Goal: Task Accomplishment & Management: Use online tool/utility

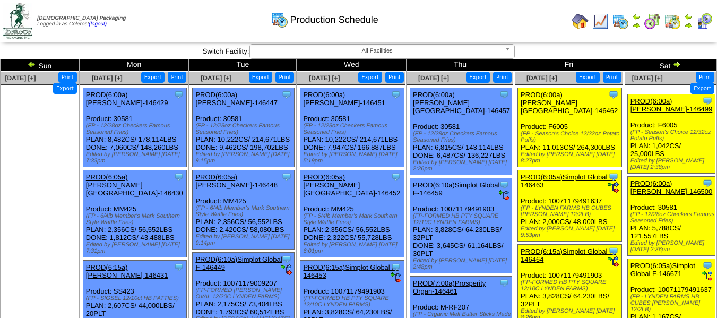
click at [551, 173] on link "PROD(6:05a)Simplot Global F-146463" at bounding box center [567, 181] width 95 height 16
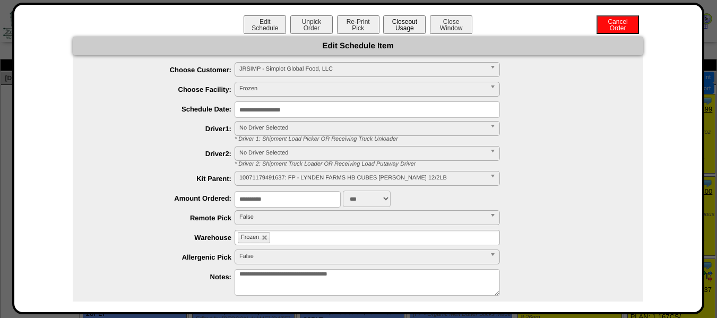
click at [410, 27] on button "Closeout Usage" at bounding box center [404, 24] width 42 height 19
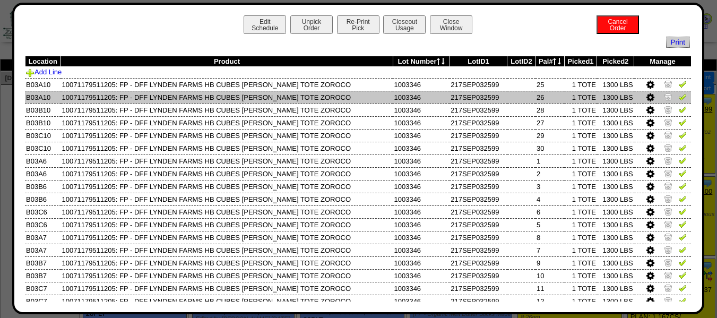
click at [678, 97] on img at bounding box center [682, 96] width 8 height 8
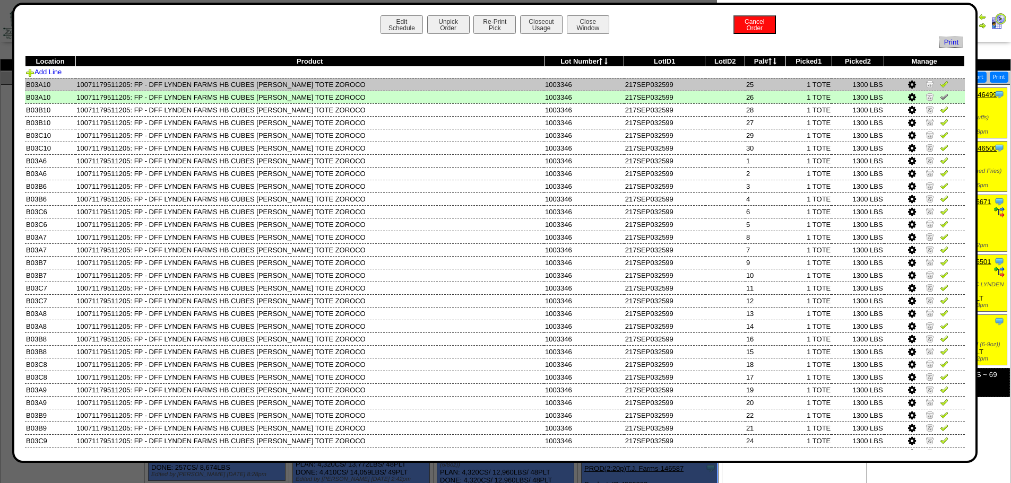
click at [716, 85] on img at bounding box center [944, 84] width 8 height 8
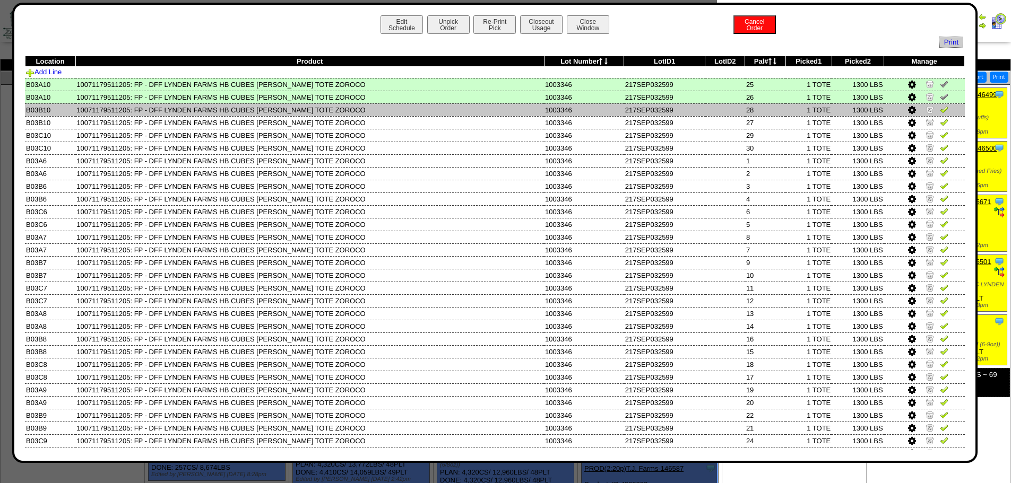
drag, startPoint x: 936, startPoint y: 107, endPoint x: 936, endPoint y: 113, distance: 6.4
click at [716, 107] on img at bounding box center [944, 109] width 8 height 8
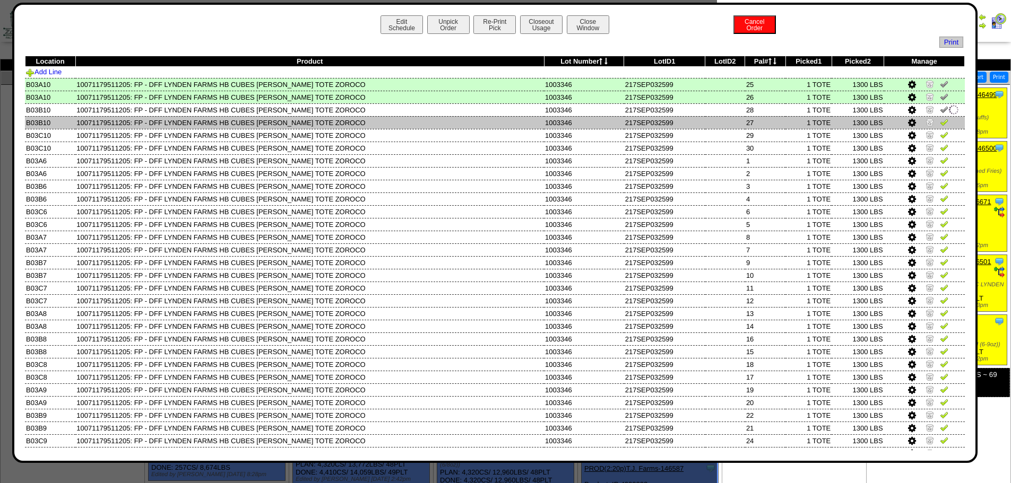
click at [716, 120] on img at bounding box center [944, 122] width 8 height 8
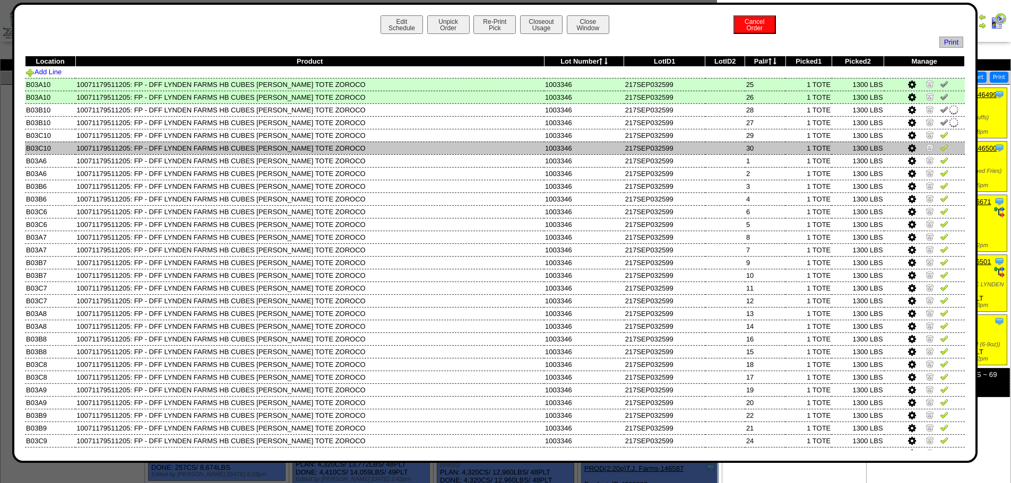
drag, startPoint x: 935, startPoint y: 134, endPoint x: 935, endPoint y: 142, distance: 8.5
click at [716, 134] on img at bounding box center [944, 135] width 8 height 8
click at [716, 147] on img at bounding box center [944, 147] width 8 height 8
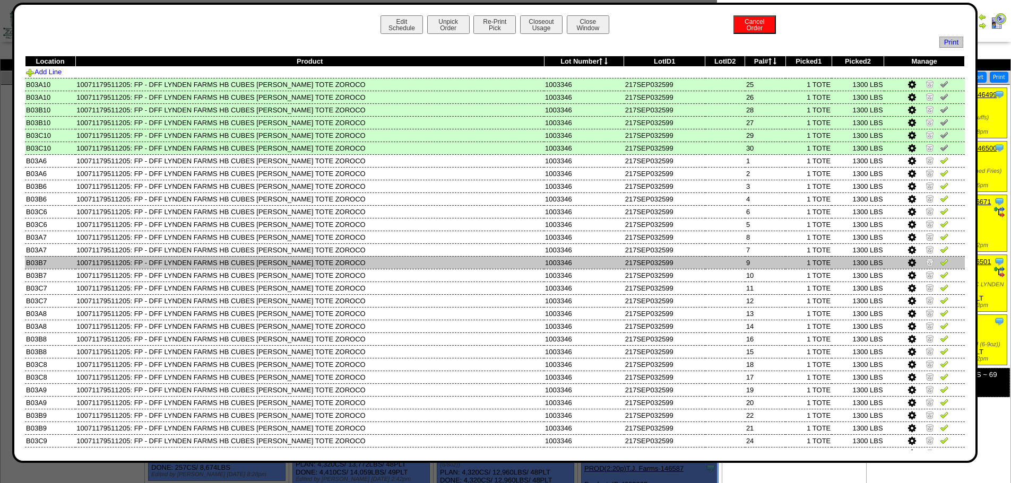
click at [716, 263] on img at bounding box center [944, 262] width 8 height 8
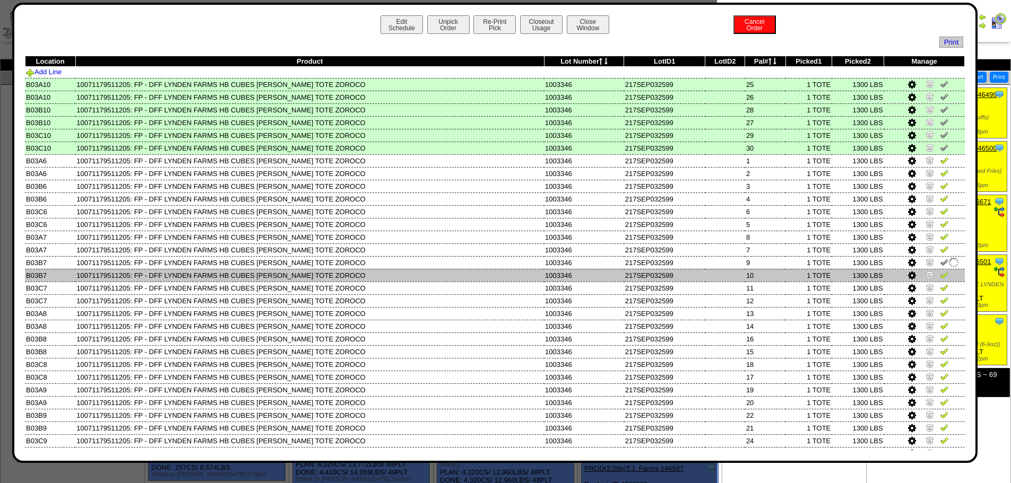
click at [716, 272] on img at bounding box center [944, 275] width 8 height 8
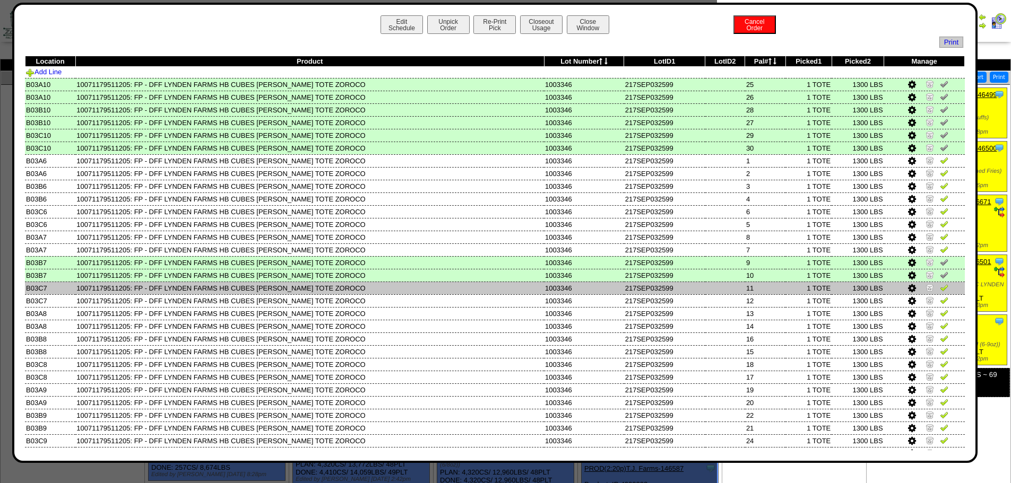
click at [716, 289] on img at bounding box center [944, 287] width 8 height 8
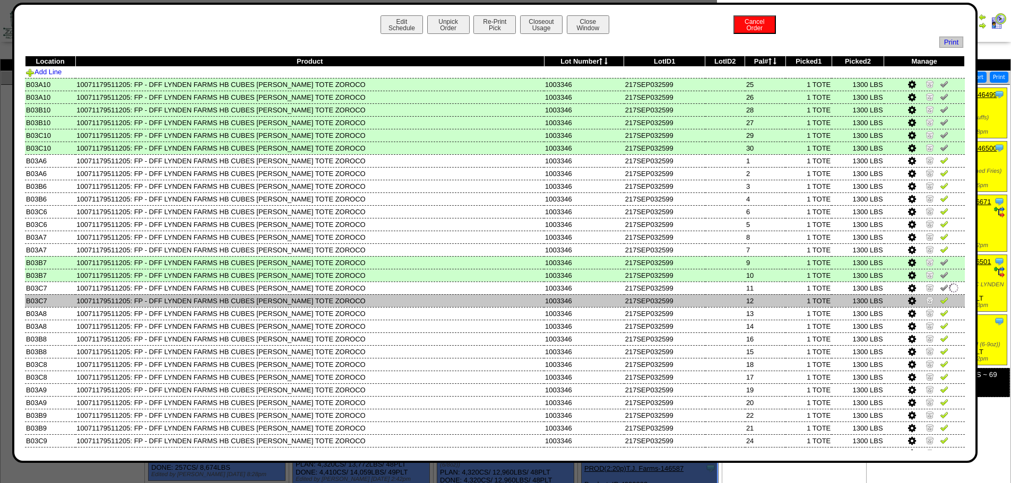
click at [716, 296] on img at bounding box center [944, 300] width 8 height 8
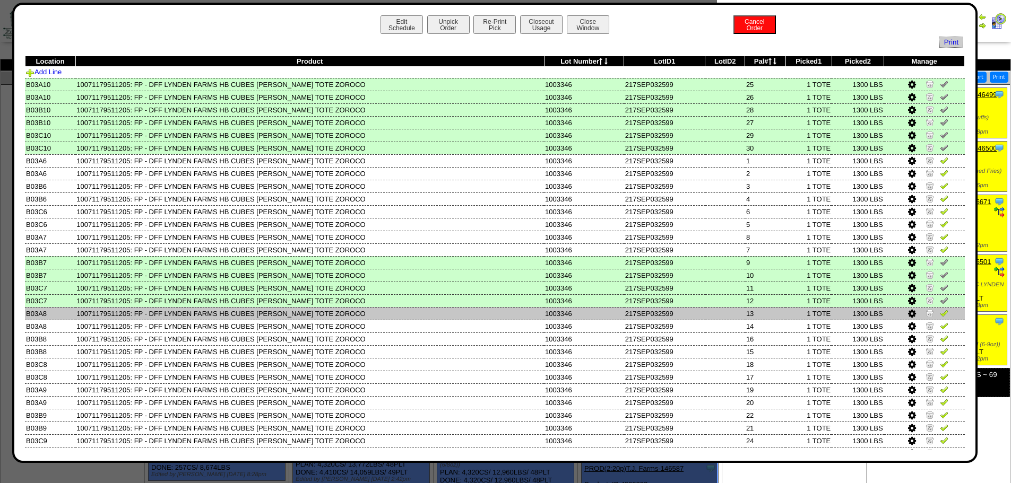
click at [716, 312] on img at bounding box center [944, 313] width 8 height 8
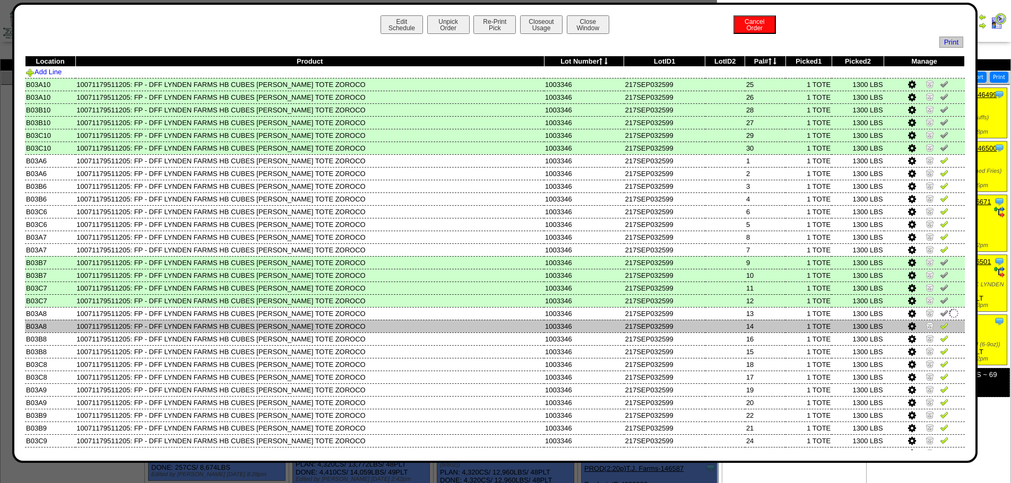
click at [716, 317] on img at bounding box center [944, 326] width 8 height 8
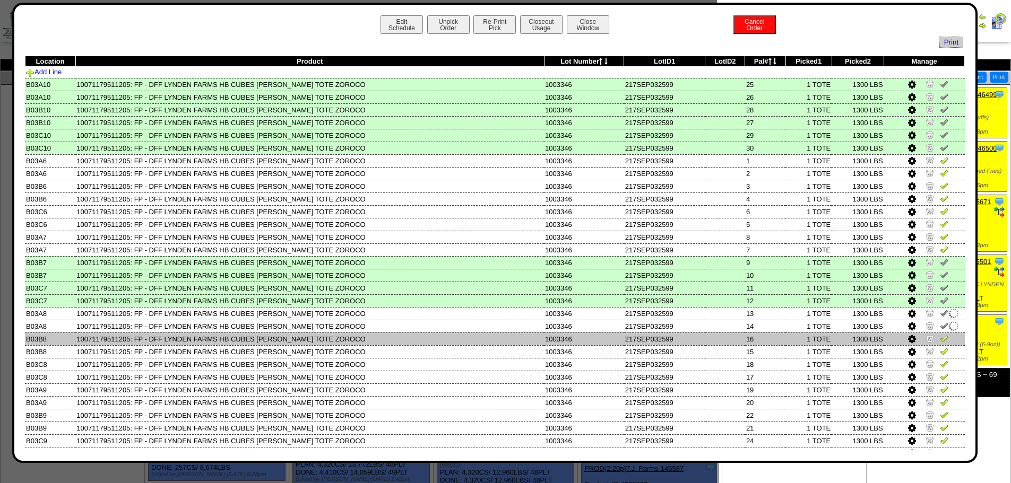
click at [716, 317] on img at bounding box center [944, 338] width 8 height 8
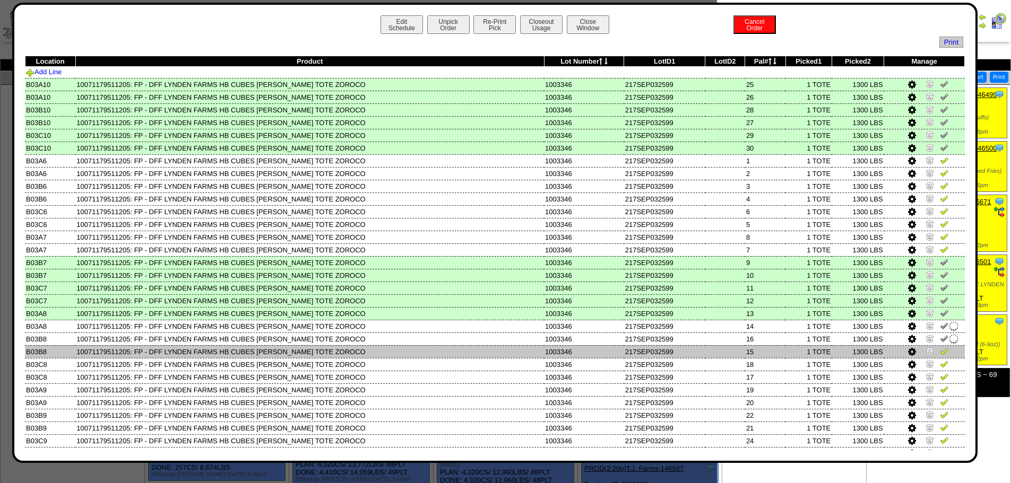
click at [716, 317] on img at bounding box center [944, 351] width 8 height 8
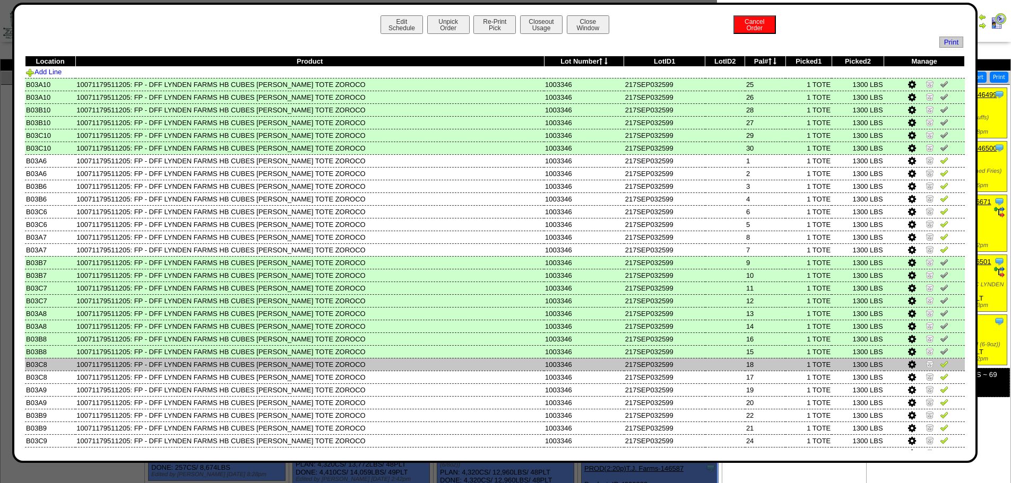
click at [716, 317] on img at bounding box center [944, 364] width 8 height 8
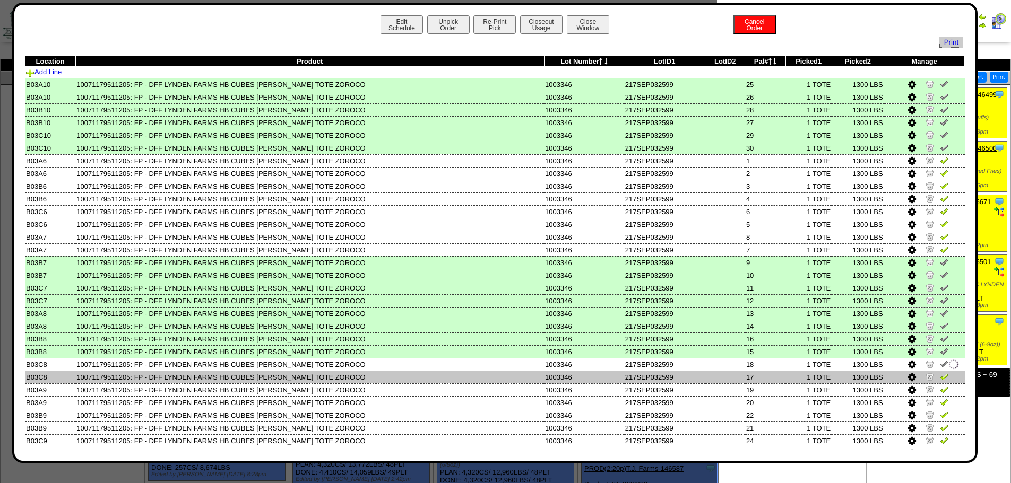
click at [716, 317] on img at bounding box center [944, 376] width 8 height 8
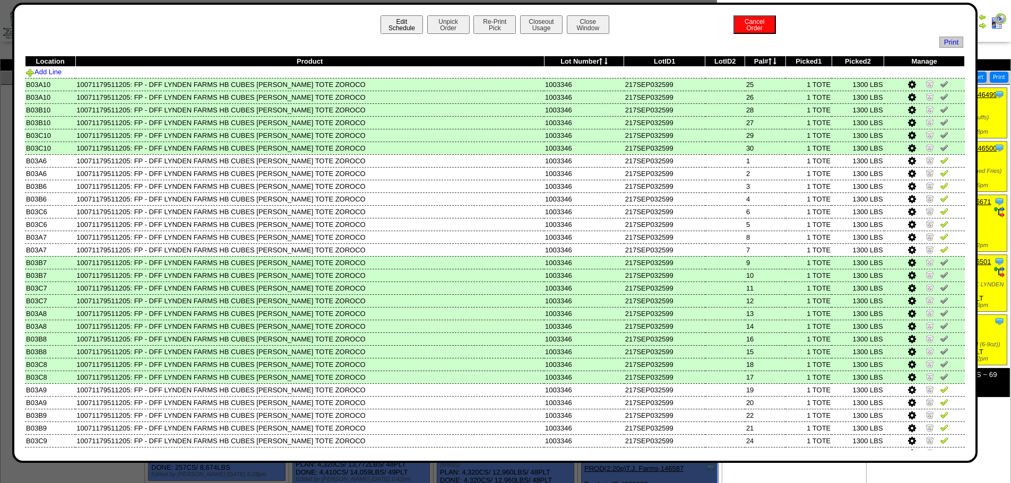
click at [383, 22] on button "Edit Schedule" at bounding box center [401, 24] width 42 height 19
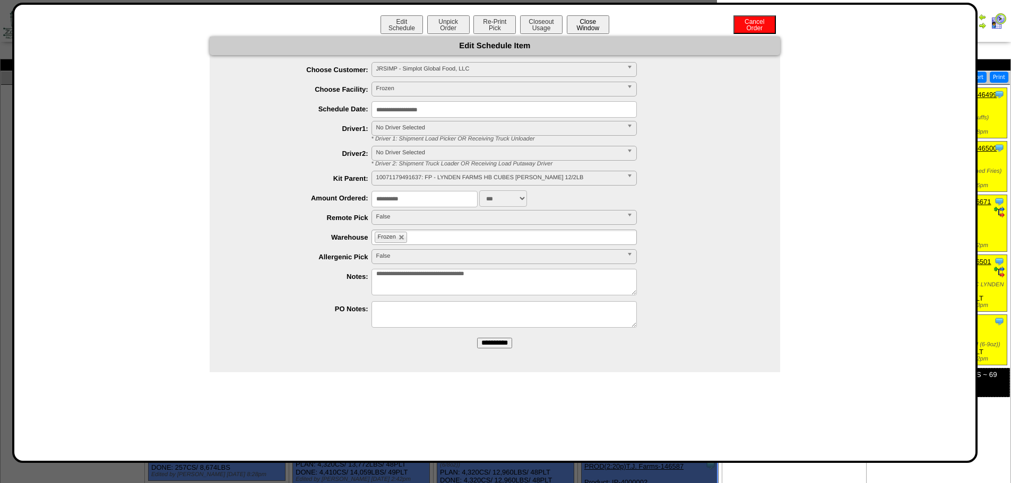
click at [586, 31] on button "Close Window" at bounding box center [588, 24] width 42 height 19
